Goal: Check status: Check status

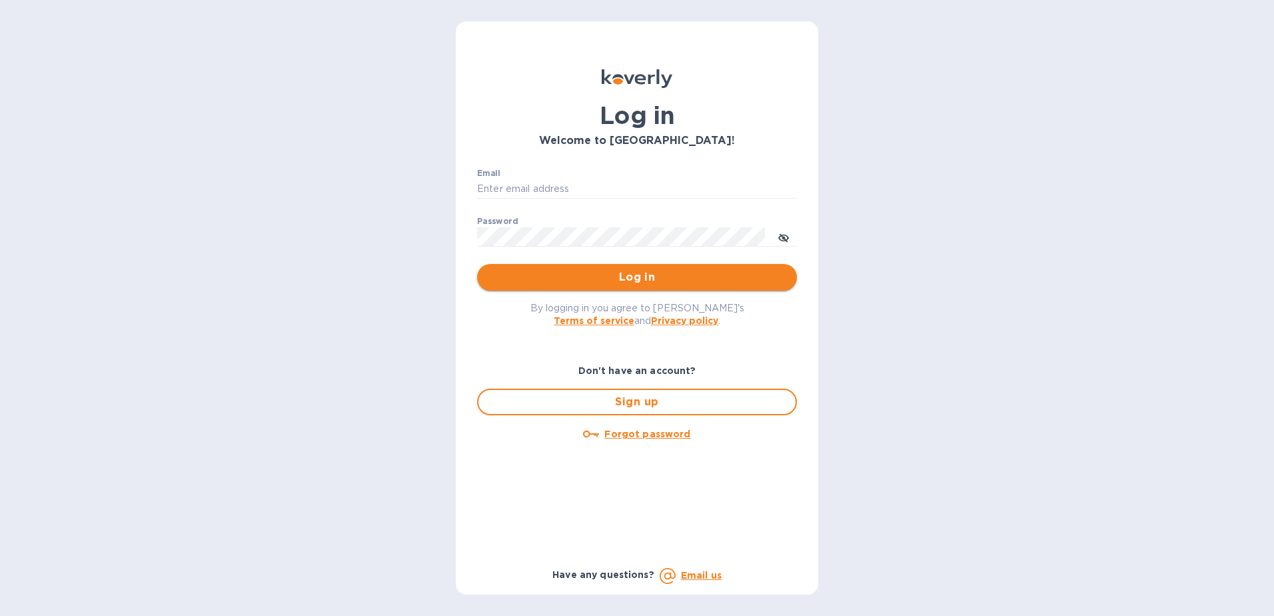
type input "[EMAIL_ADDRESS][DOMAIN_NAME]"
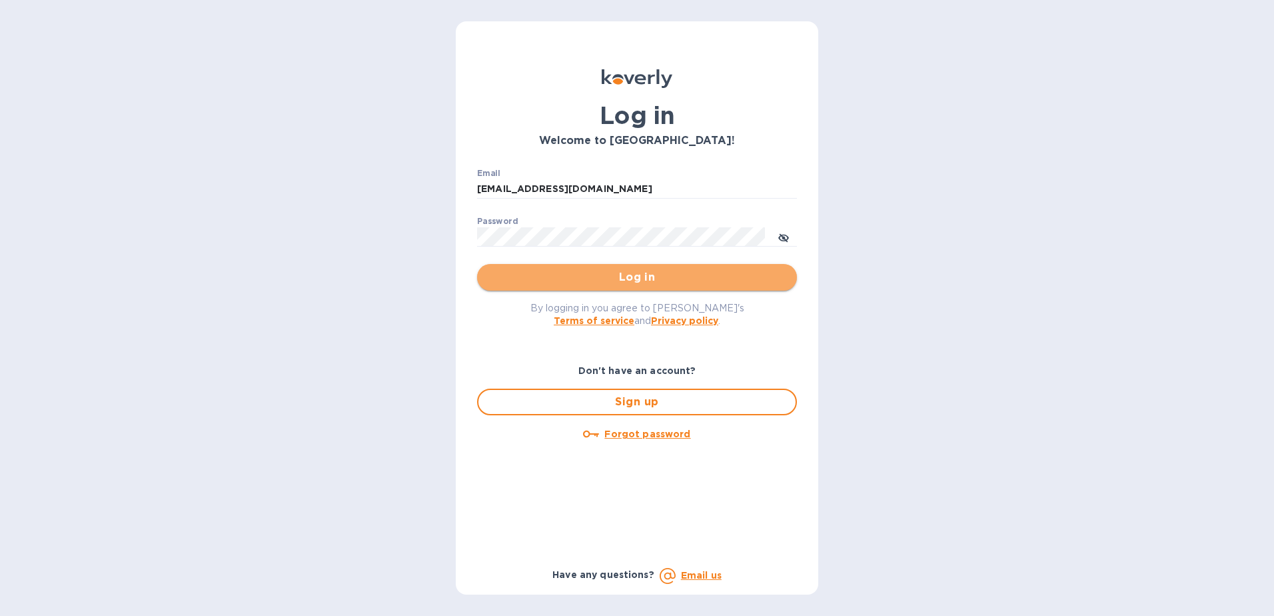
click at [626, 285] on span "Log in" at bounding box center [637, 277] width 298 height 16
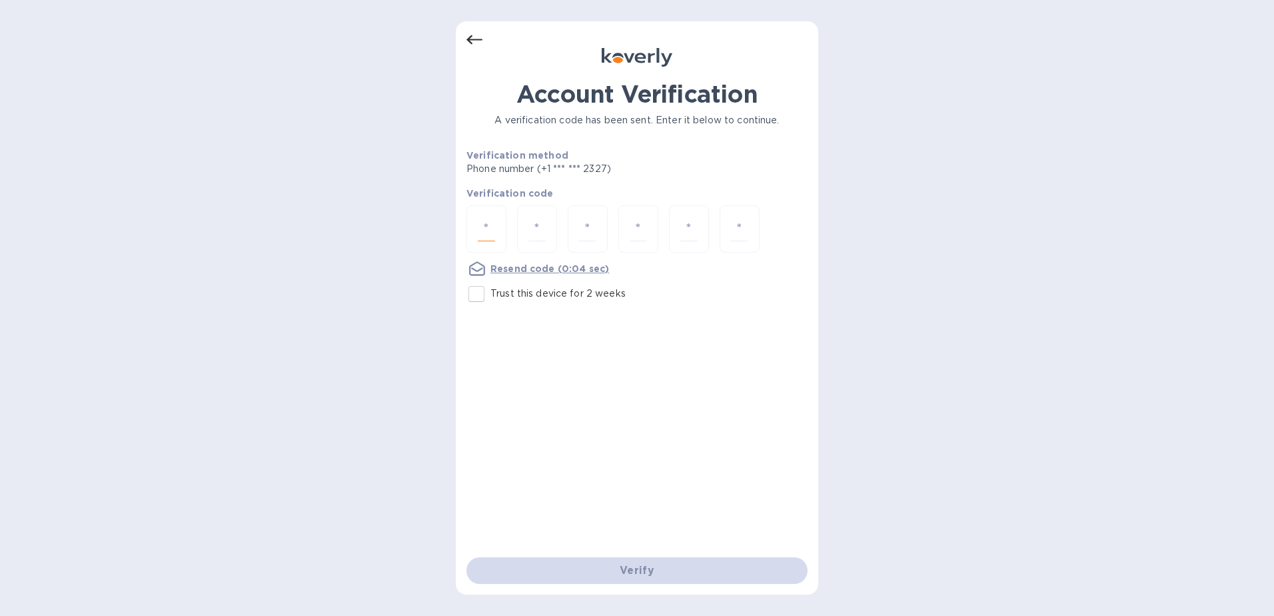
click at [486, 219] on input "number" at bounding box center [486, 228] width 17 height 25
type input "6"
type input "0"
type input "5"
type input "4"
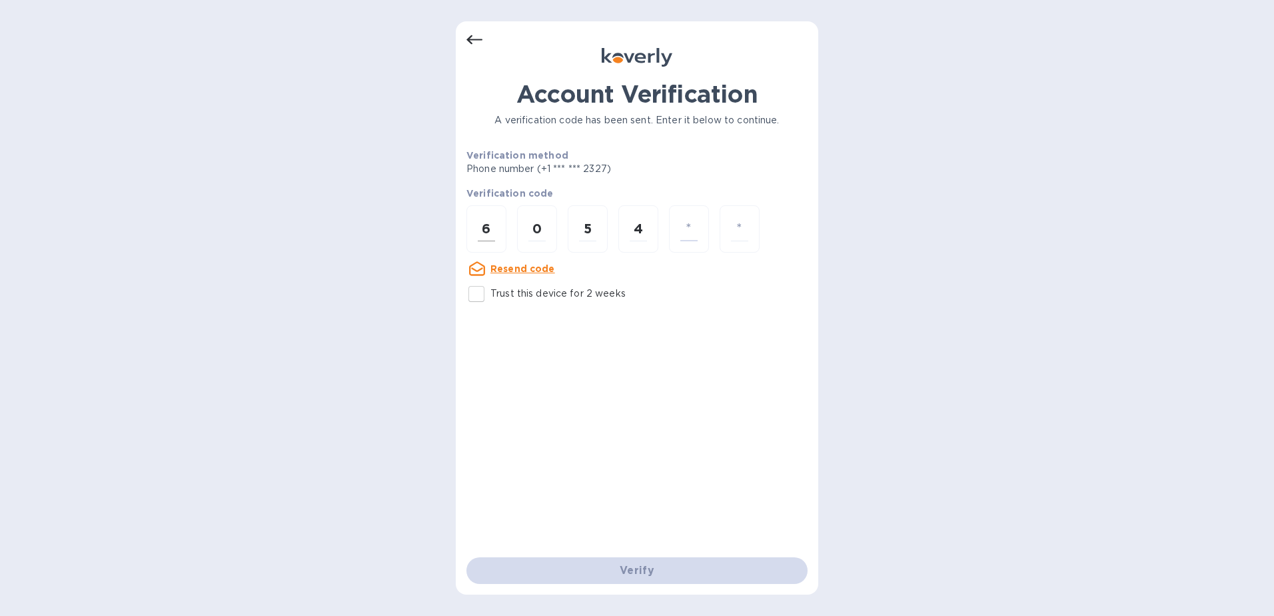
type input "4"
type input "7"
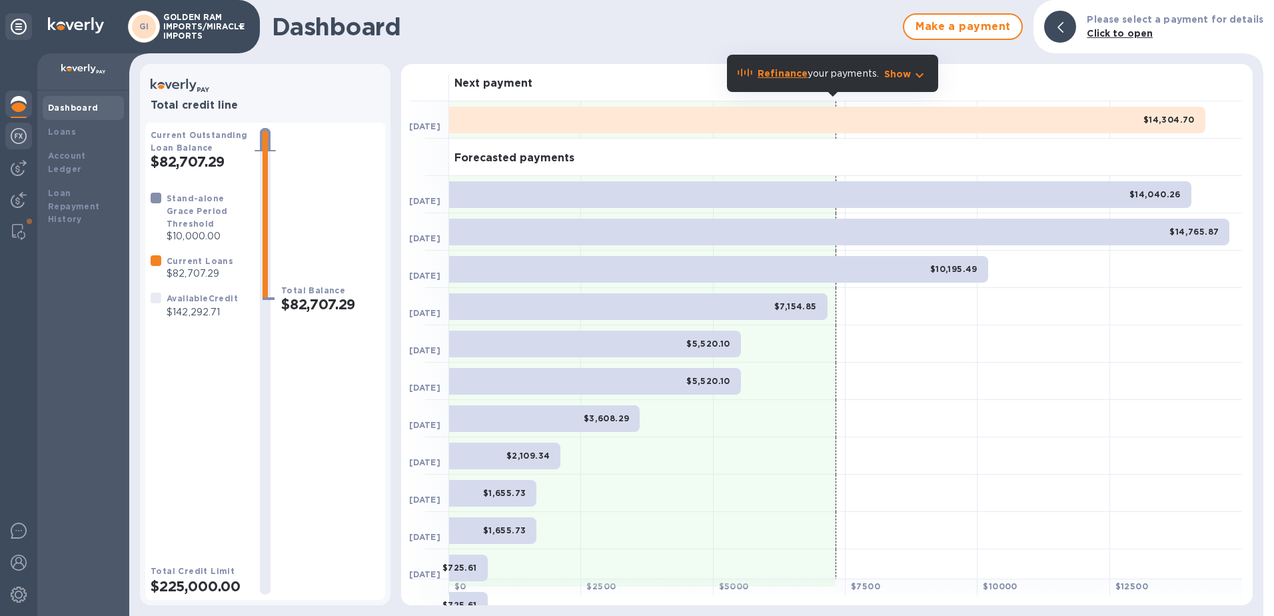
click at [14, 141] on img at bounding box center [19, 136] width 16 height 16
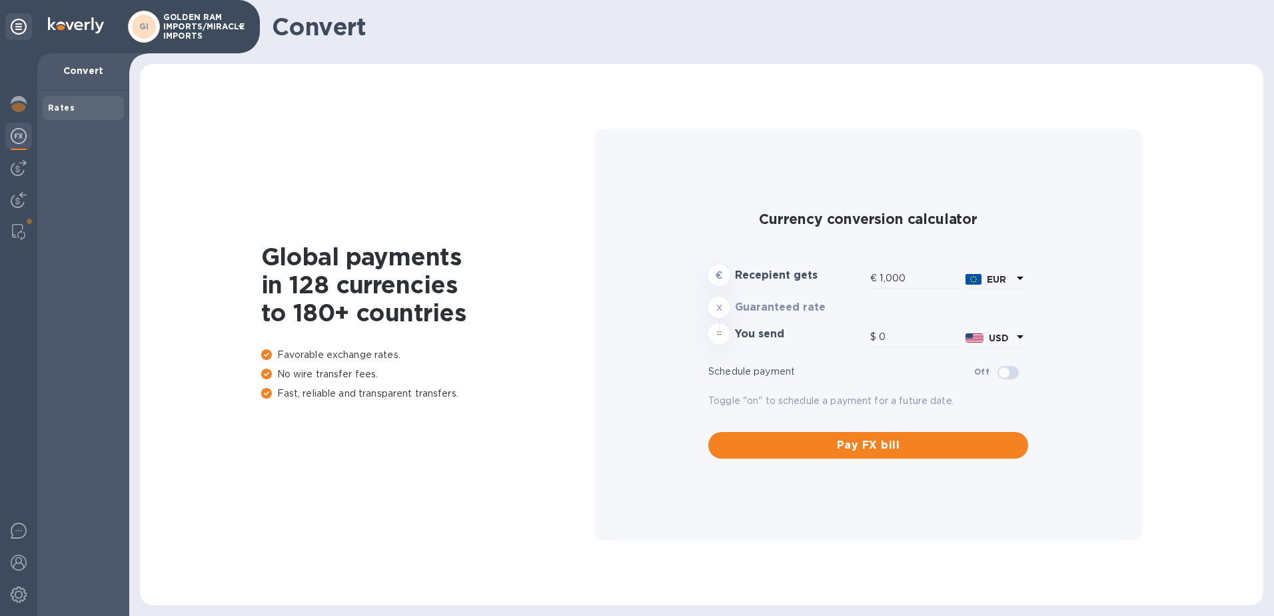
type input "1,182.42"
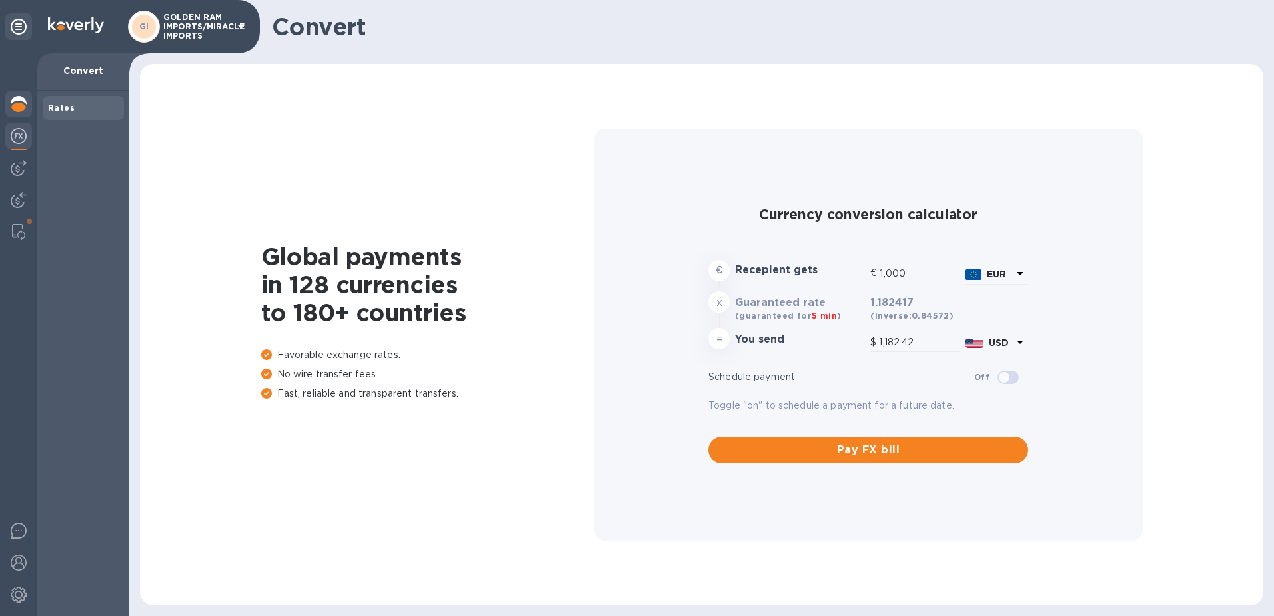
click at [20, 108] on img at bounding box center [19, 104] width 16 height 16
